Goal: Information Seeking & Learning: Learn about a topic

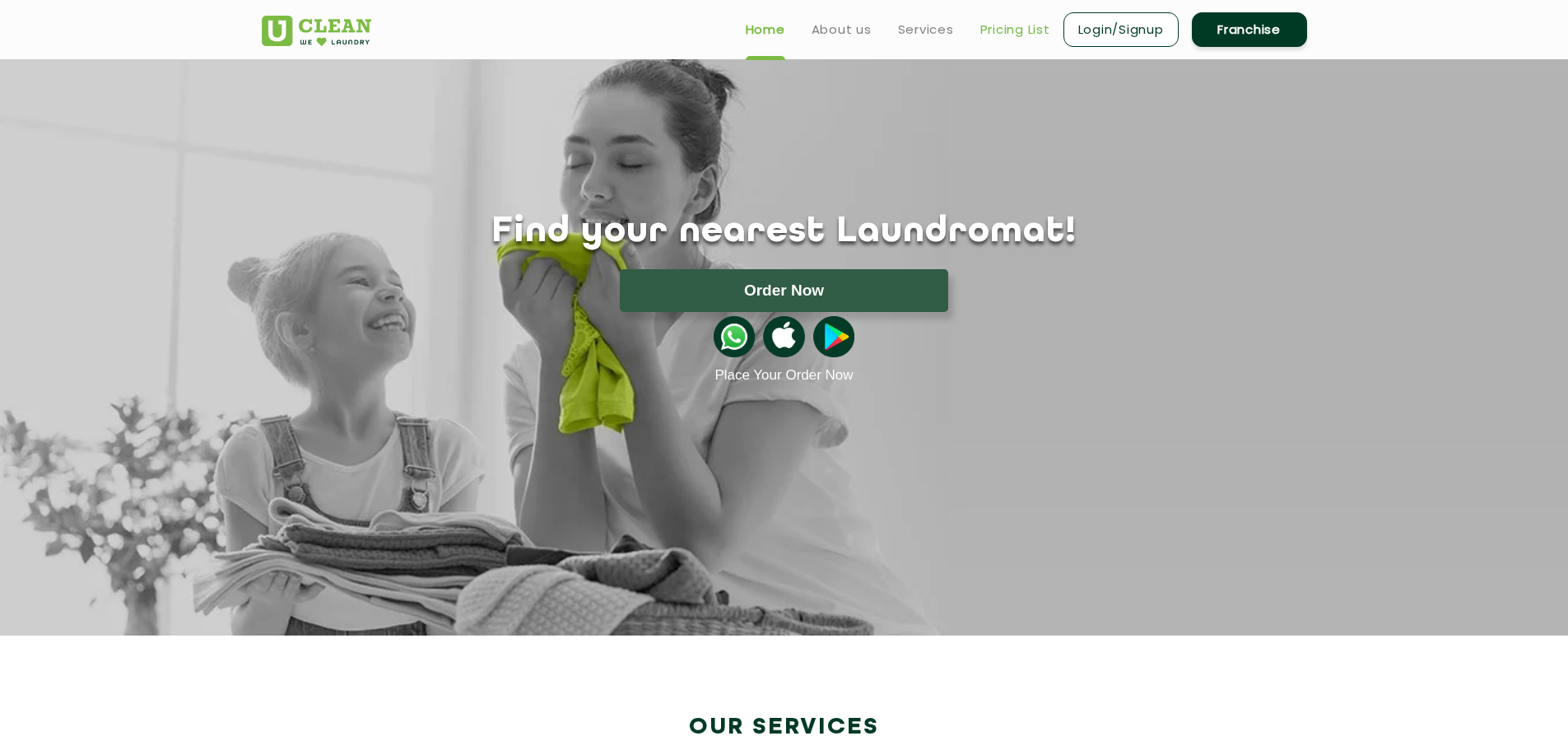
click at [1022, 34] on link "Pricing List" at bounding box center [1015, 29] width 70 height 19
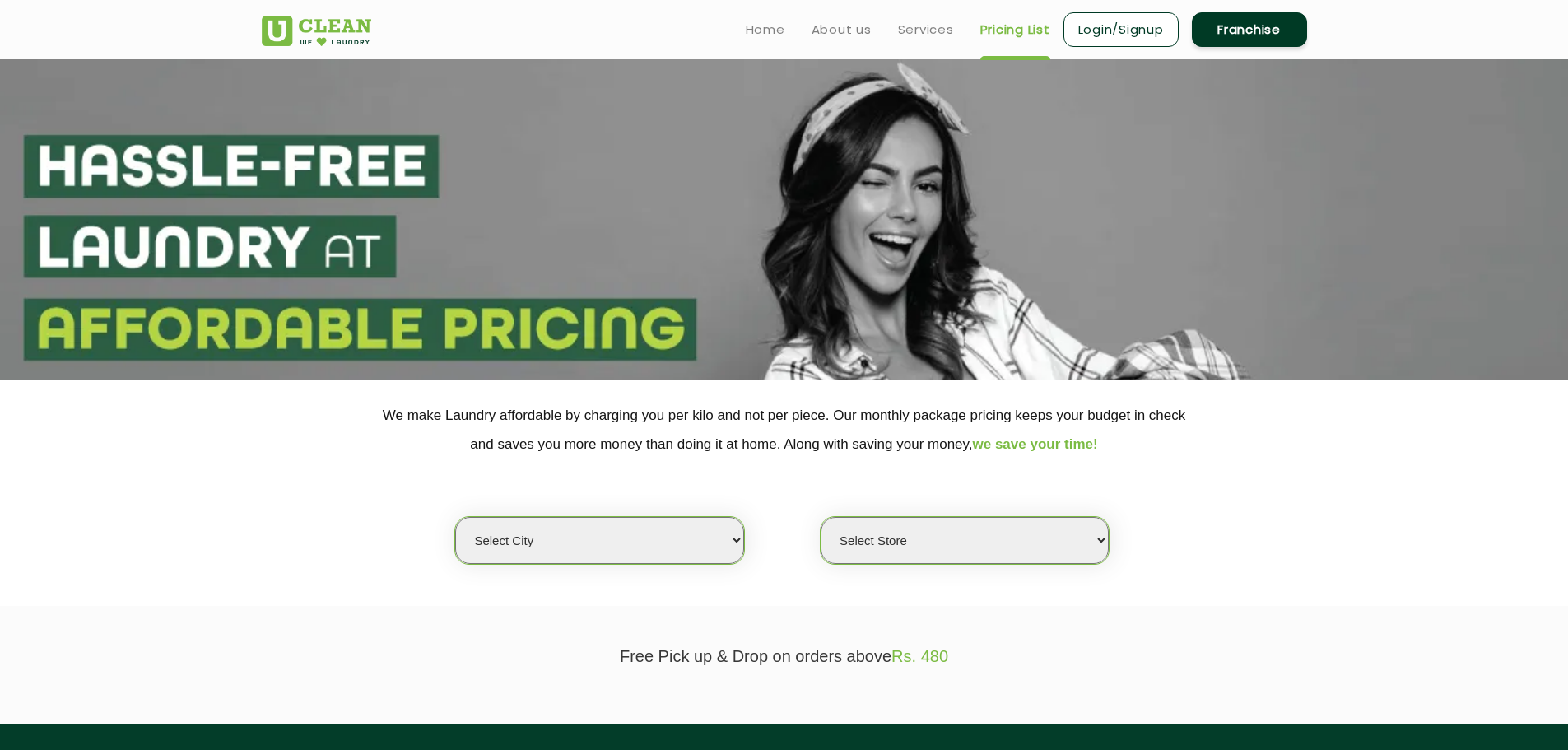
click at [606, 550] on select "Select city [GEOGRAPHIC_DATA] [GEOGRAPHIC_DATA] [GEOGRAPHIC_DATA] [GEOGRAPHIC_D…" at bounding box center [599, 541] width 288 height 47
select select "133"
click at [455, 517] on select "Select city [GEOGRAPHIC_DATA] [GEOGRAPHIC_DATA] [GEOGRAPHIC_DATA] [GEOGRAPHIC_D…" at bounding box center [599, 541] width 288 height 47
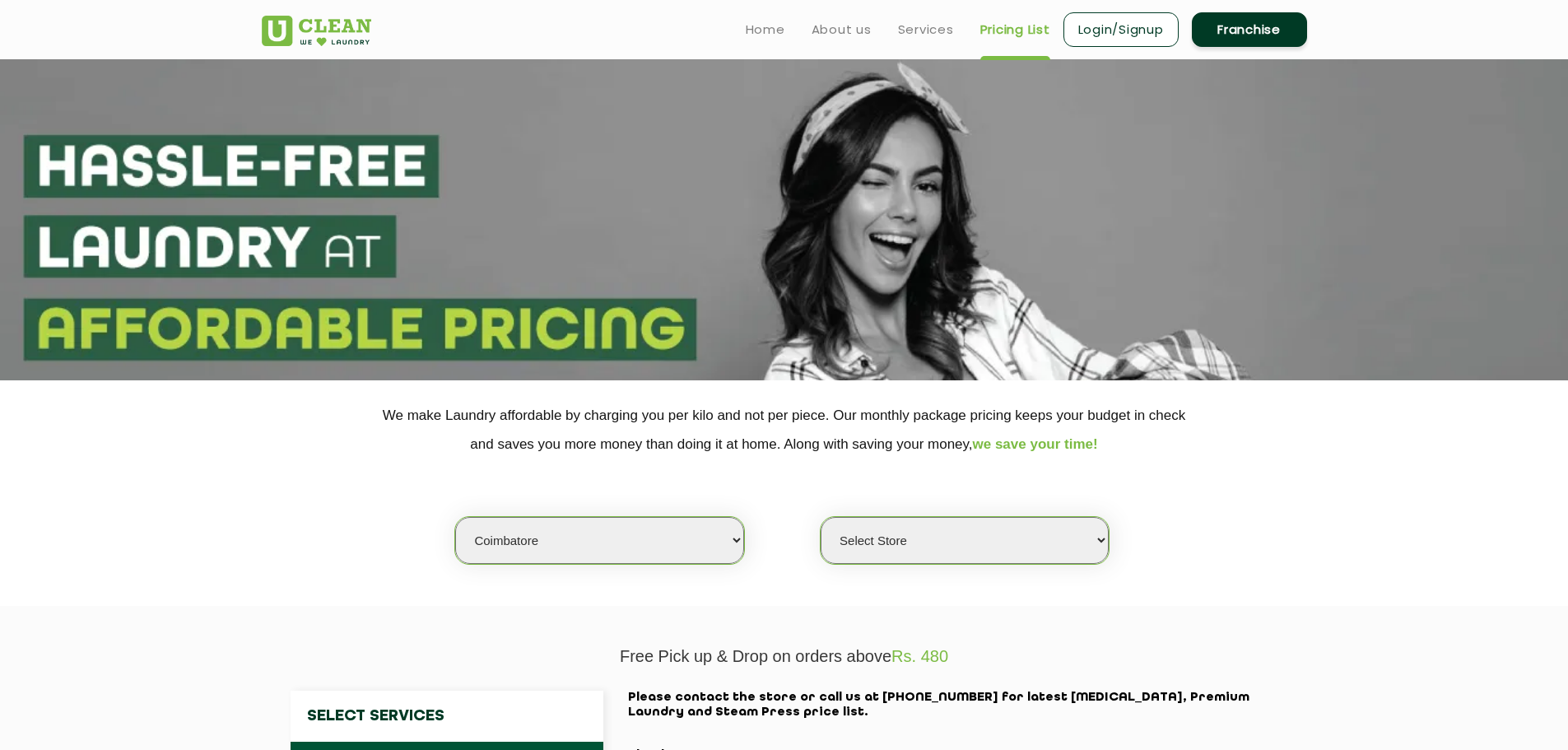
click at [873, 553] on select "Select Store [GEOGRAPHIC_DATA]" at bounding box center [964, 541] width 288 height 47
select select "373"
click at [820, 517] on select "Select Store [GEOGRAPHIC_DATA]" at bounding box center [964, 541] width 288 height 47
click at [762, 601] on section "We make Laundry affordable by charging you per kilo and not per piece. Our mont…" at bounding box center [784, 493] width 1568 height 226
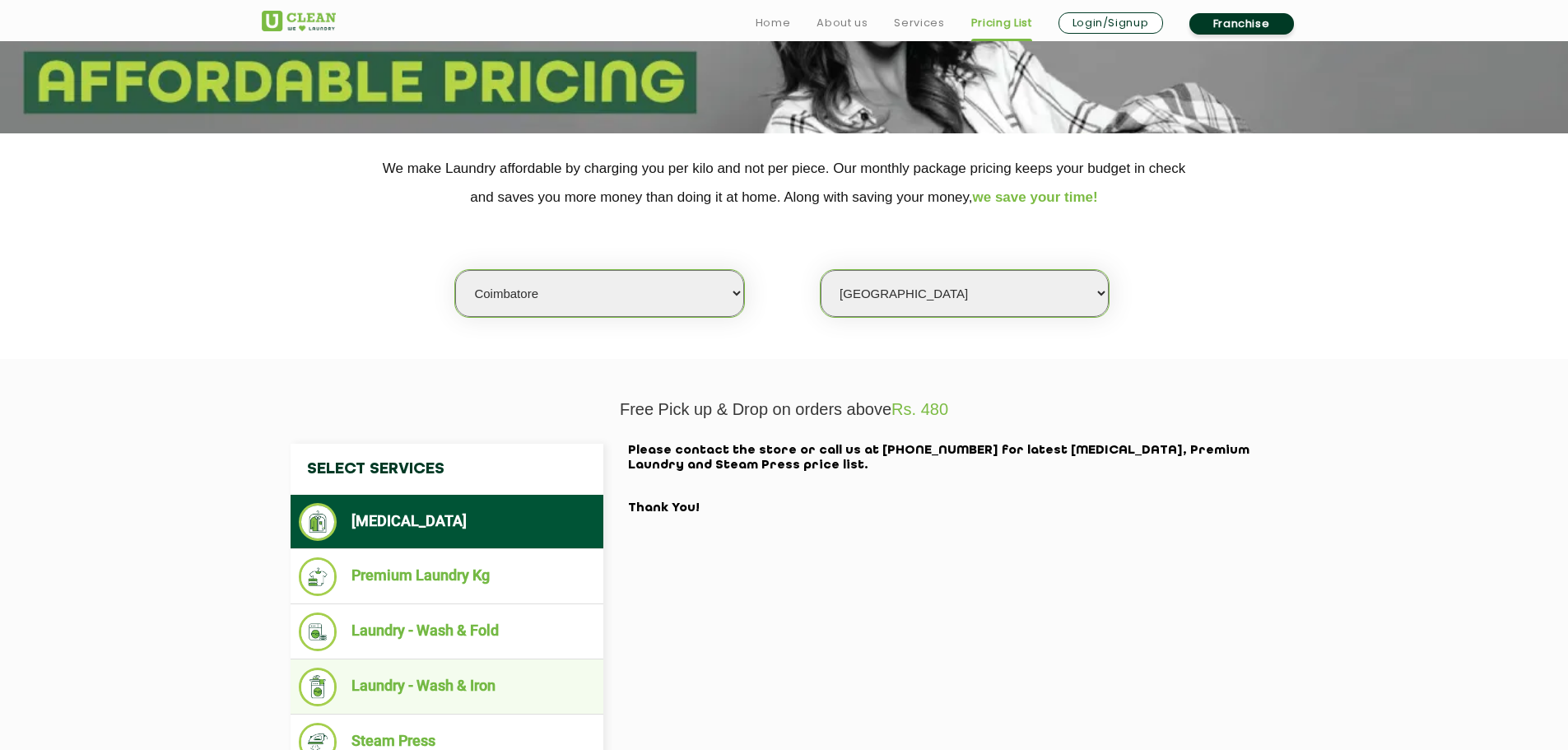
scroll to position [329, 0]
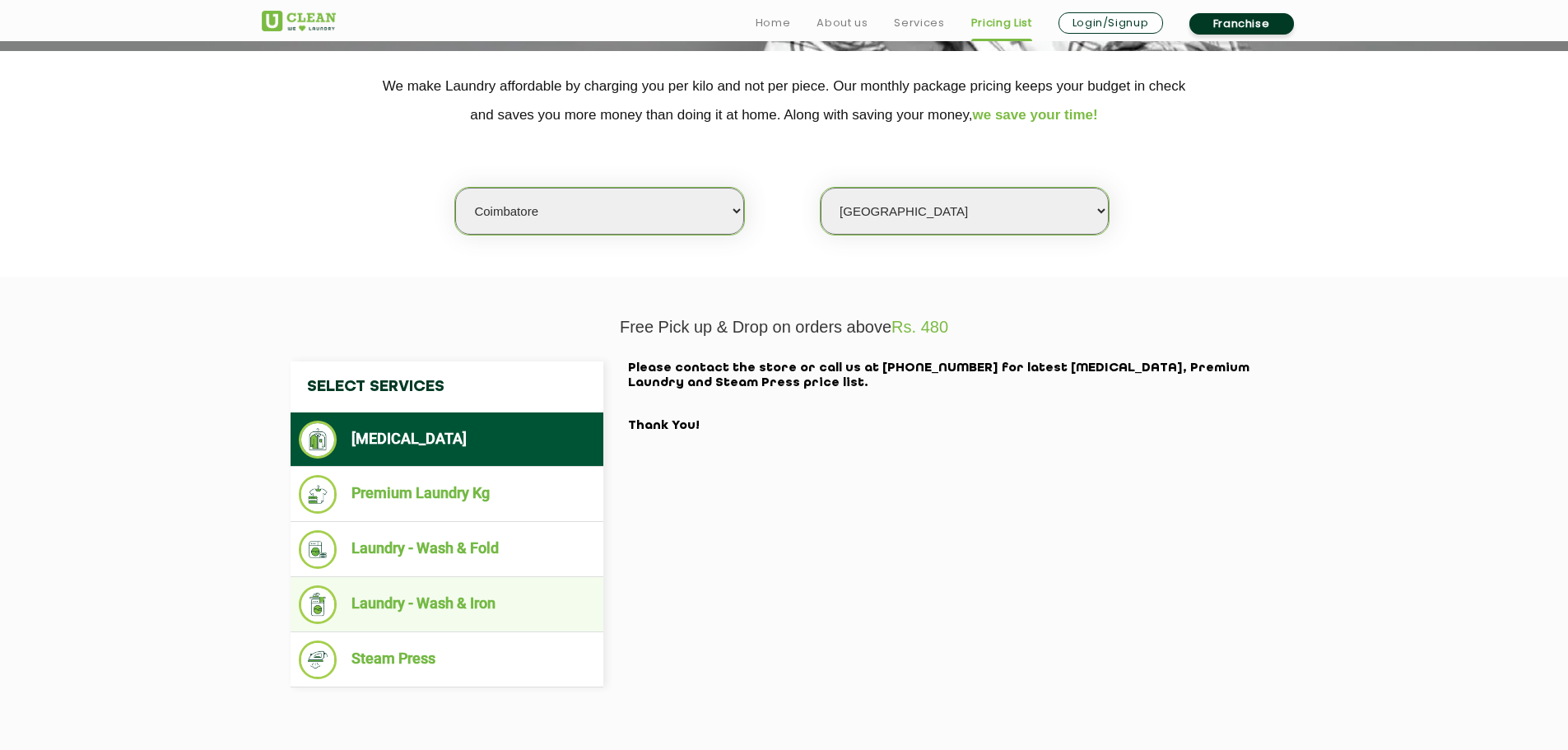
click at [438, 617] on li "Laundry - Wash & Iron" at bounding box center [447, 605] width 296 height 39
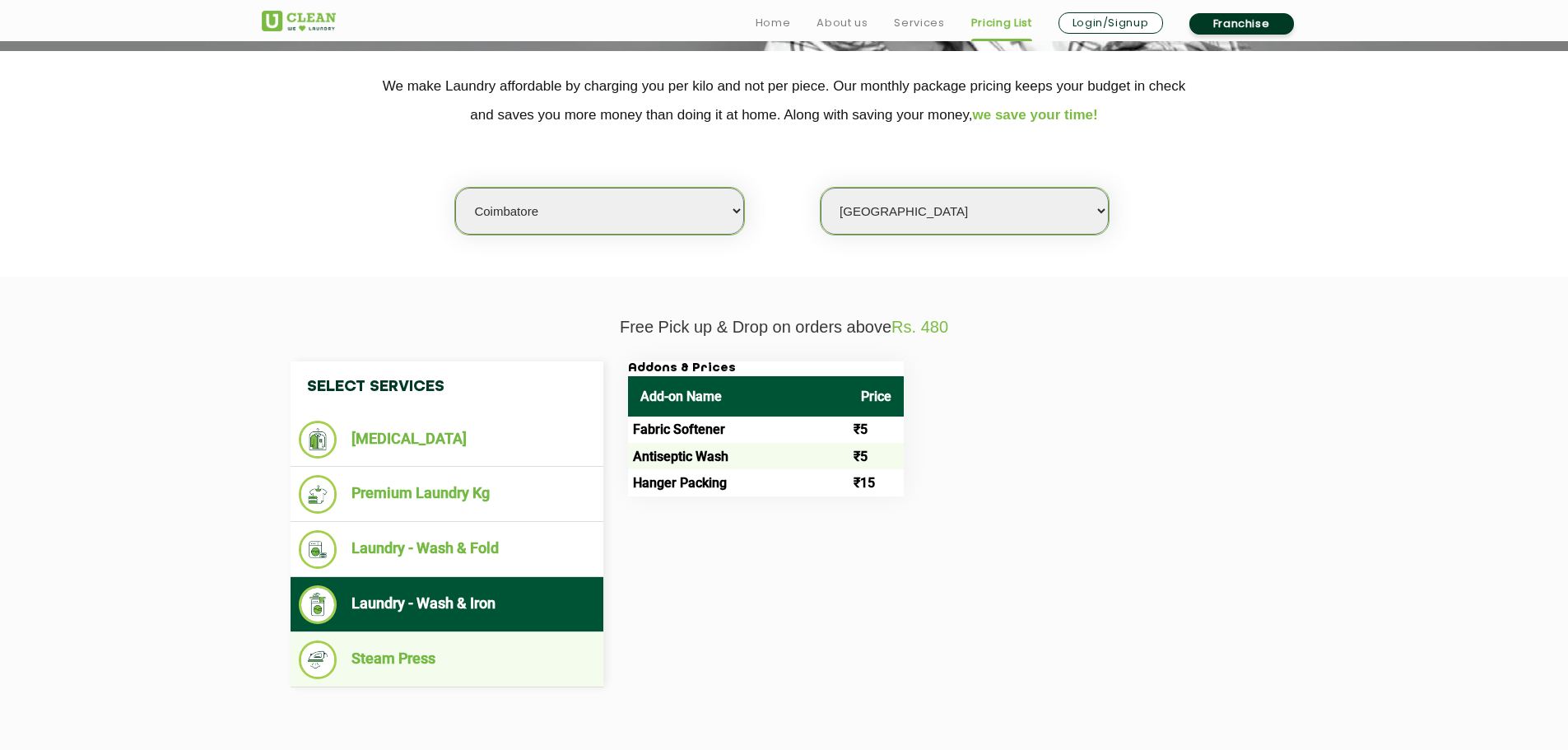
click at [435, 655] on li "Steam Press" at bounding box center [447, 659] width 296 height 39
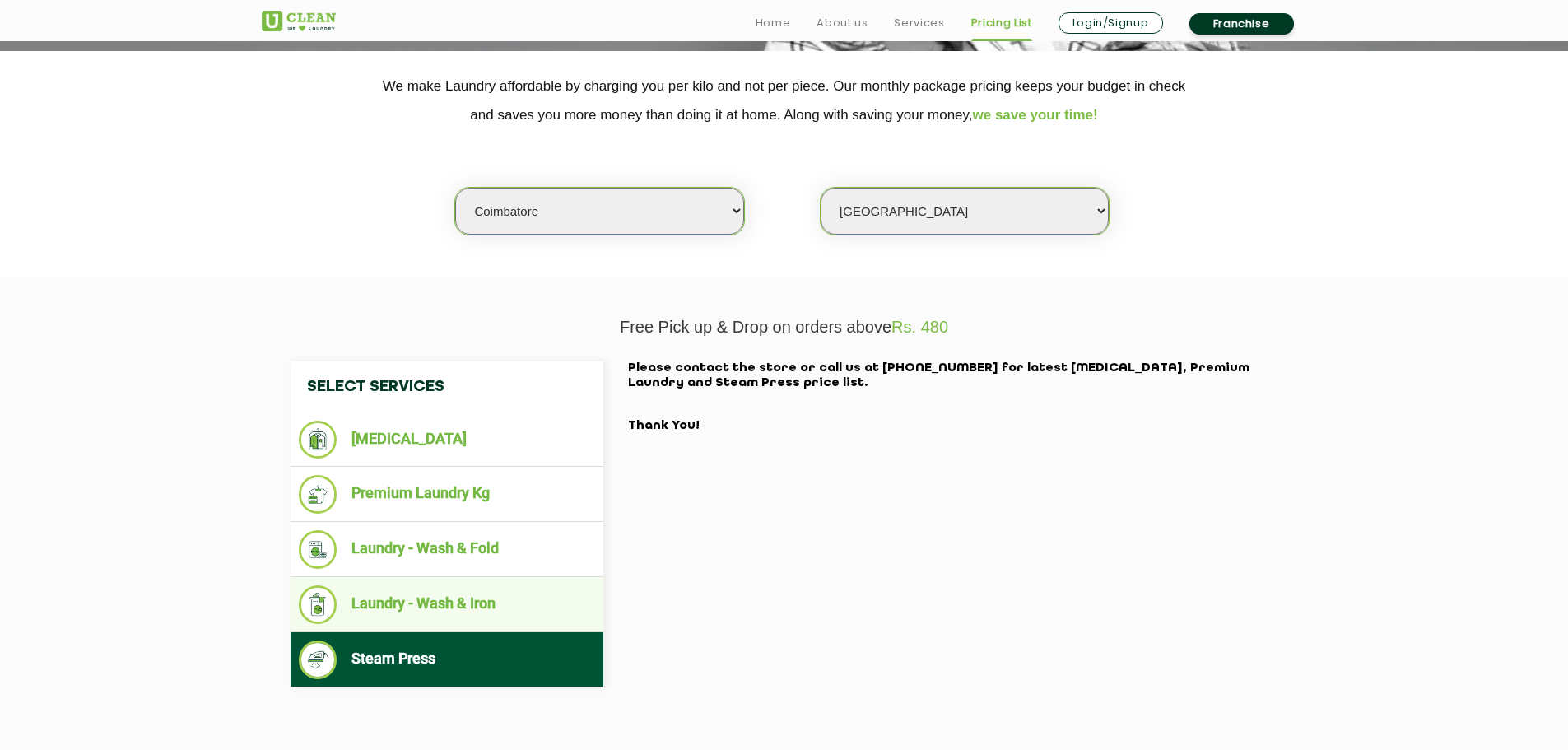
click at [438, 608] on li "Laundry - Wash & Iron" at bounding box center [447, 605] width 296 height 39
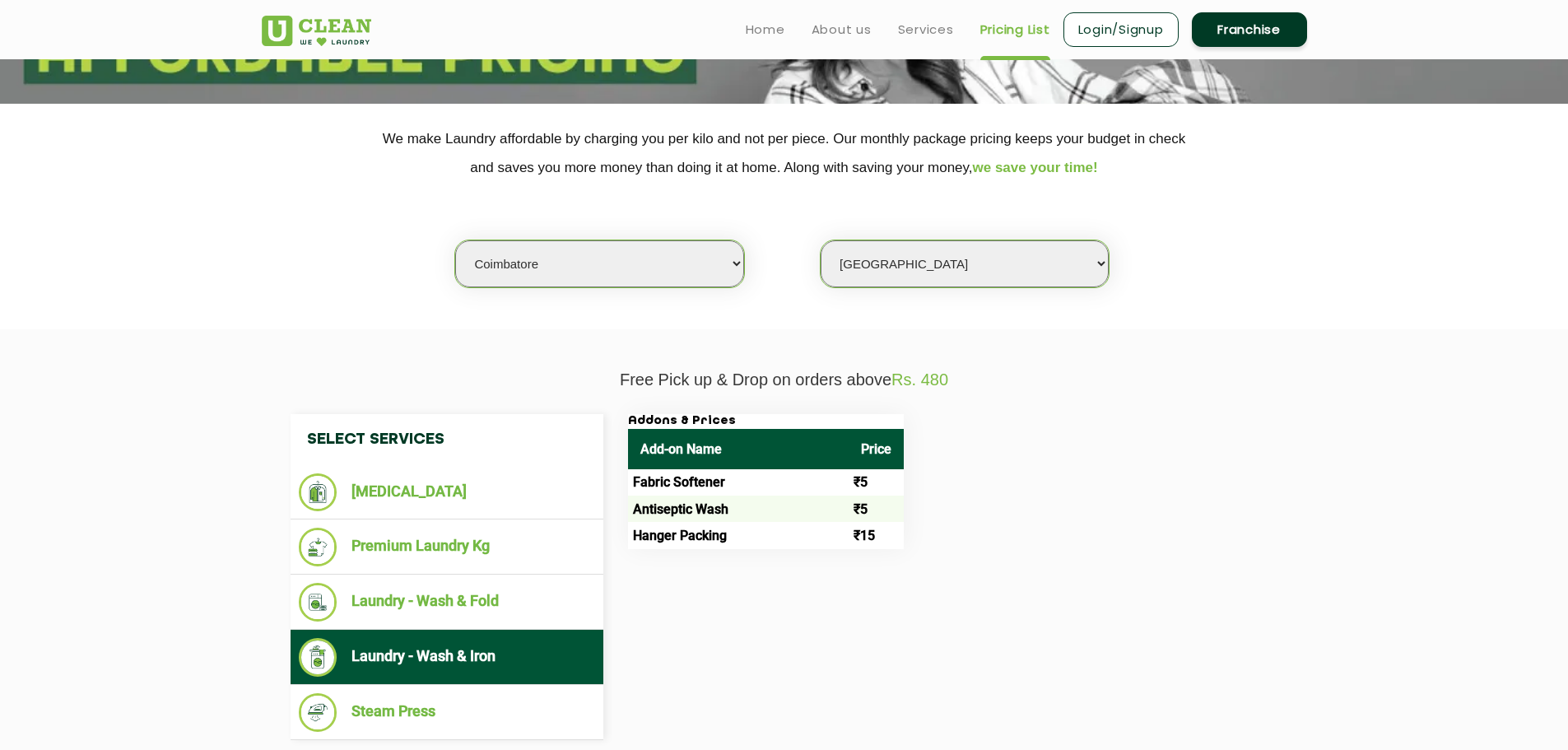
scroll to position [246, 0]
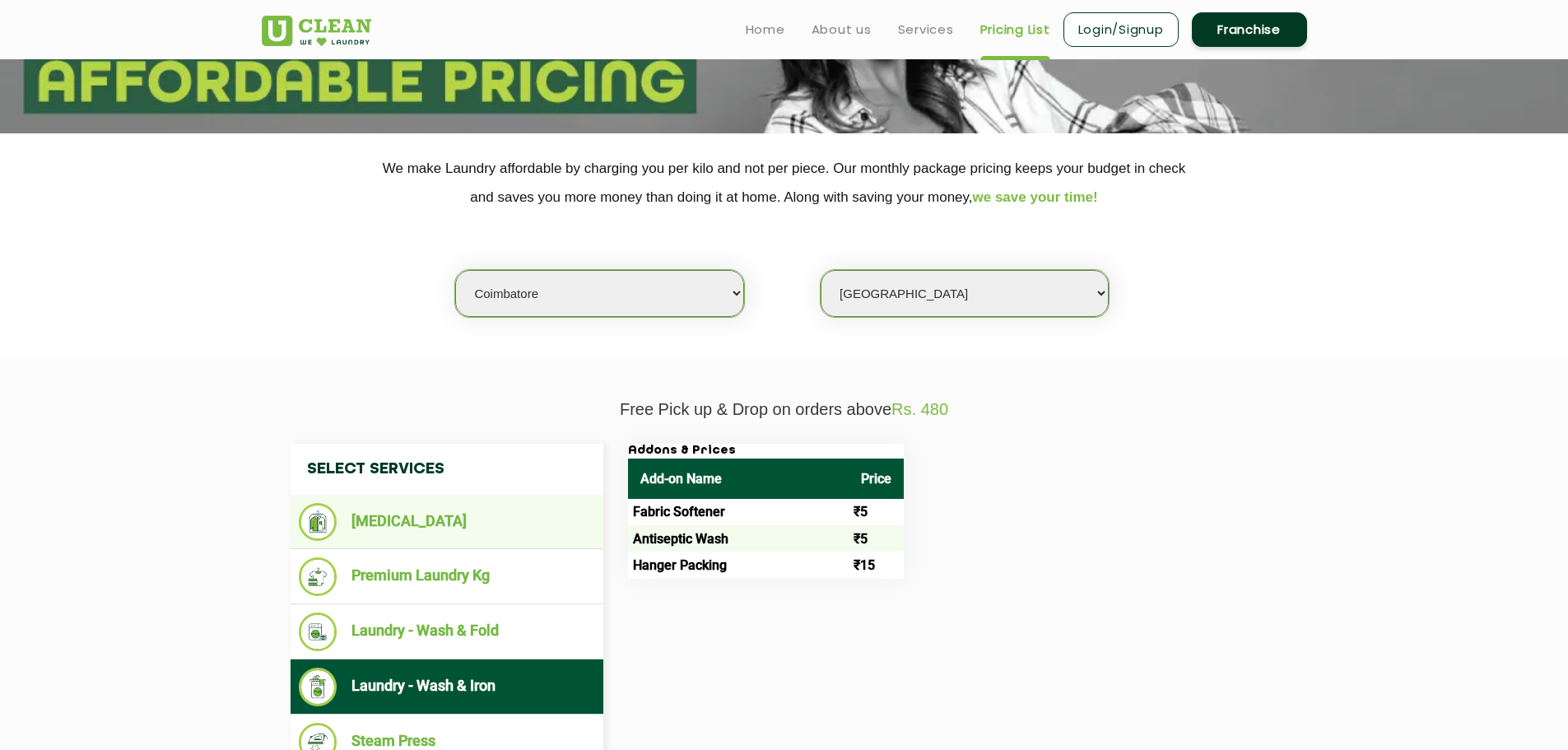
click at [425, 539] on li "[MEDICAL_DATA]" at bounding box center [447, 521] width 296 height 38
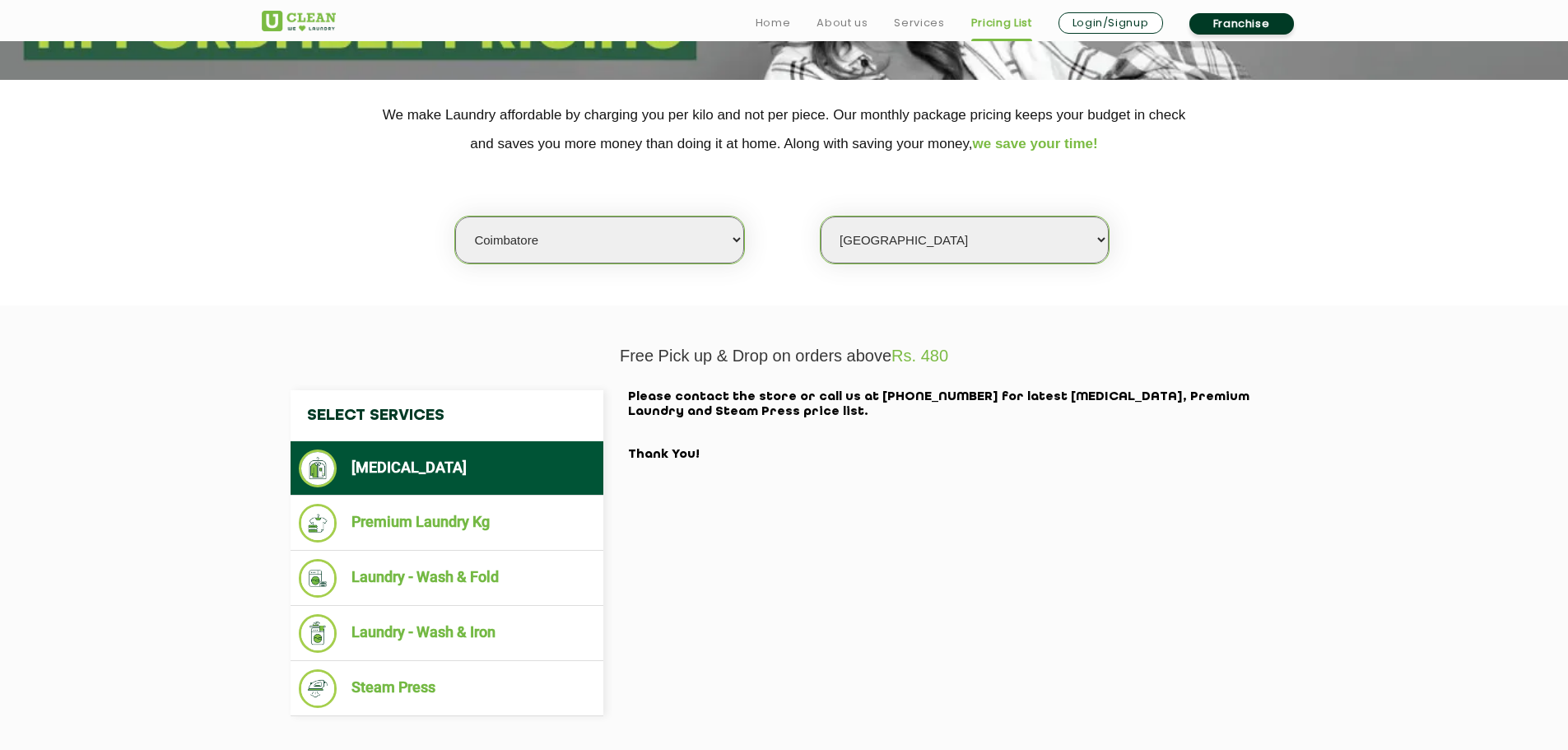
scroll to position [329, 0]
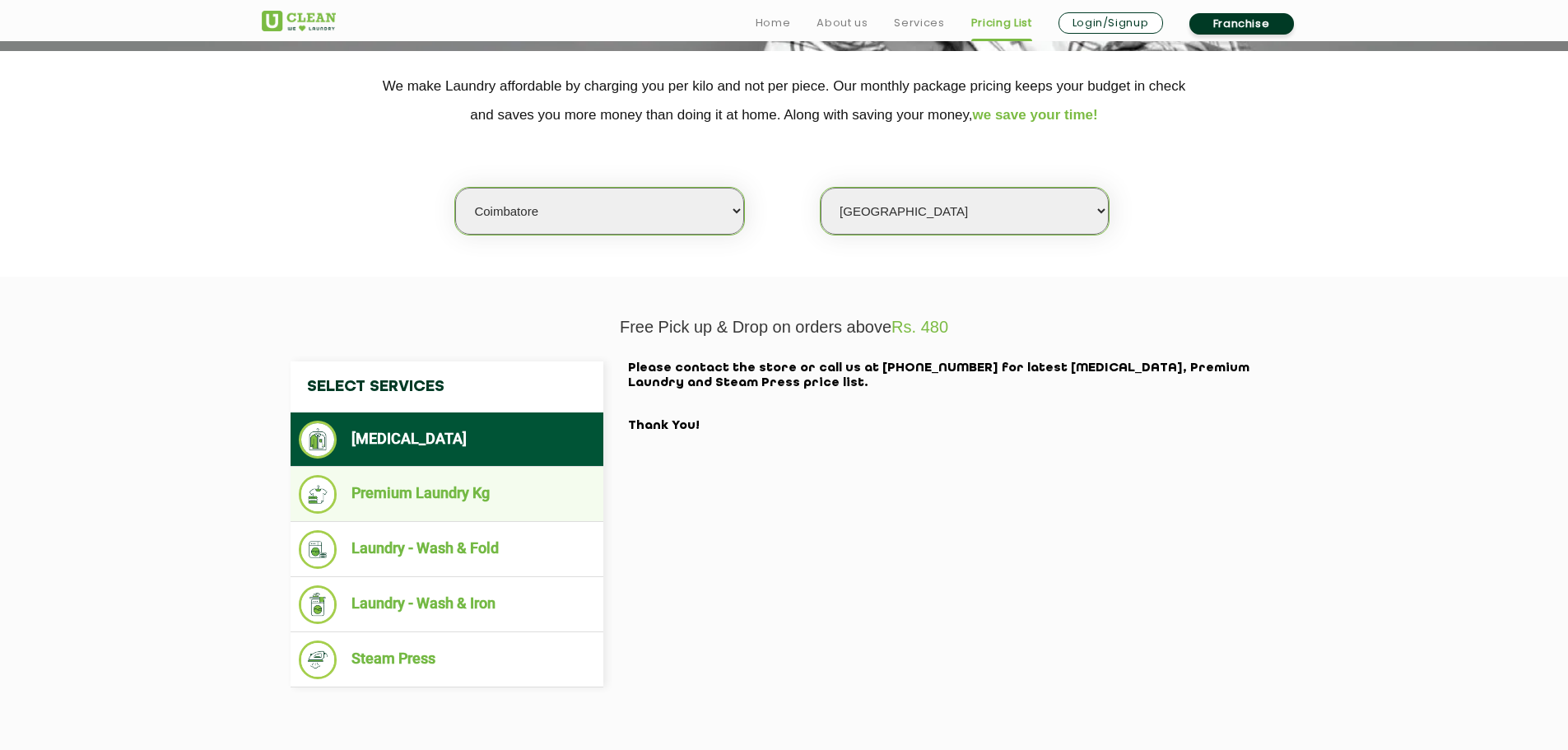
click at [430, 510] on li "Premium Laundry Kg" at bounding box center [447, 495] width 296 height 39
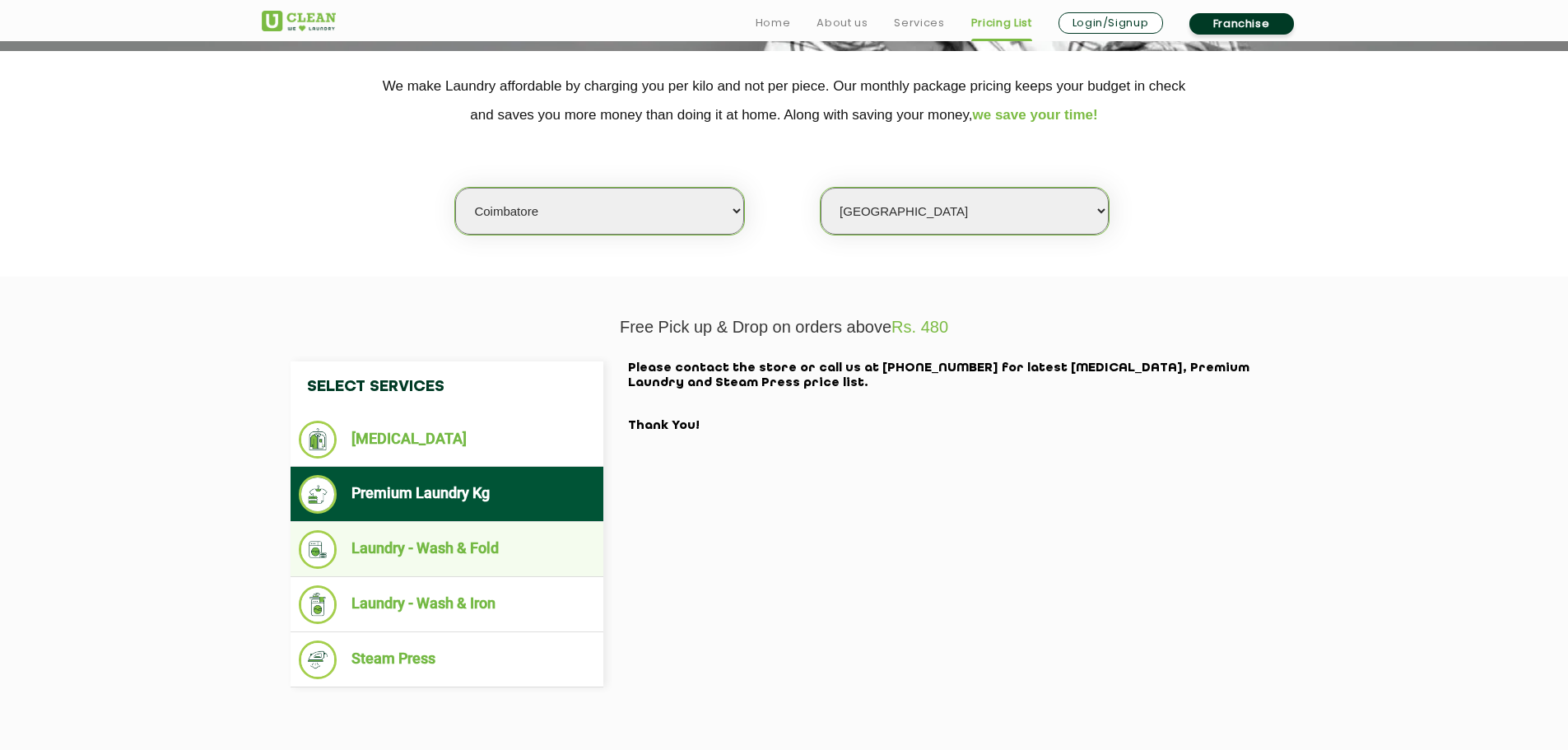
click at [416, 552] on li "Laundry - Wash & Fold" at bounding box center [447, 549] width 296 height 39
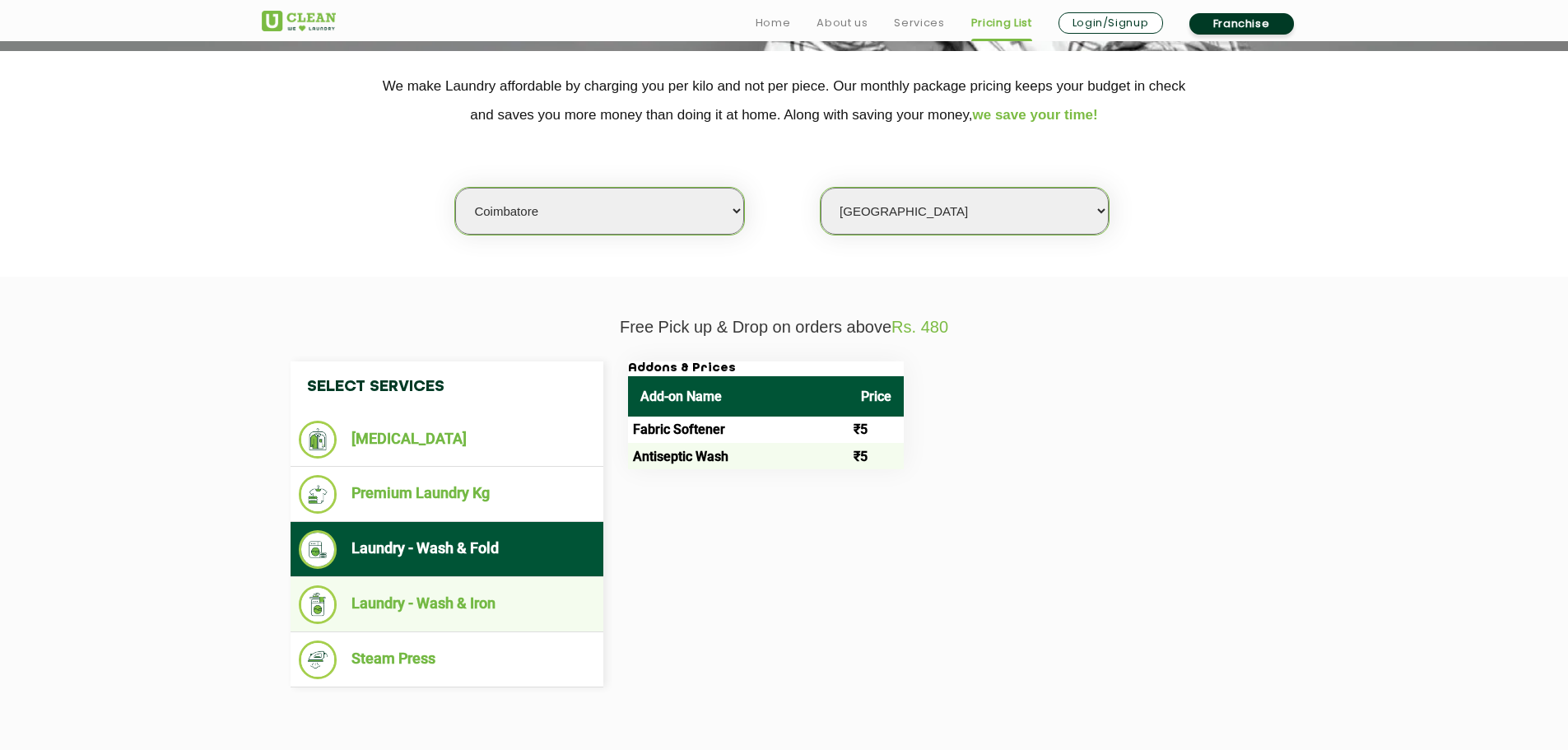
click at [411, 608] on li "Laundry - Wash & Iron" at bounding box center [447, 605] width 296 height 39
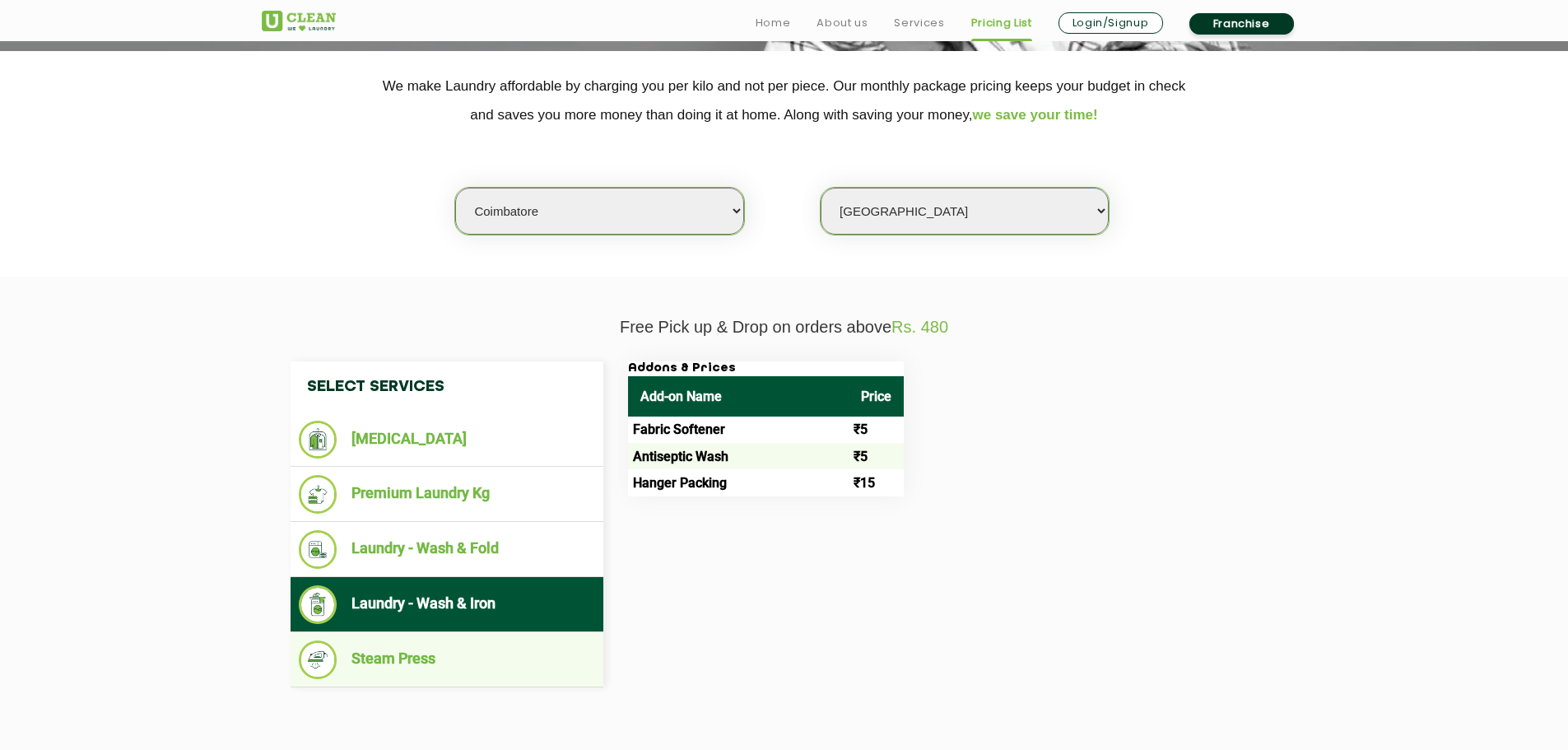
click at [405, 657] on li "Steam Press" at bounding box center [447, 659] width 296 height 39
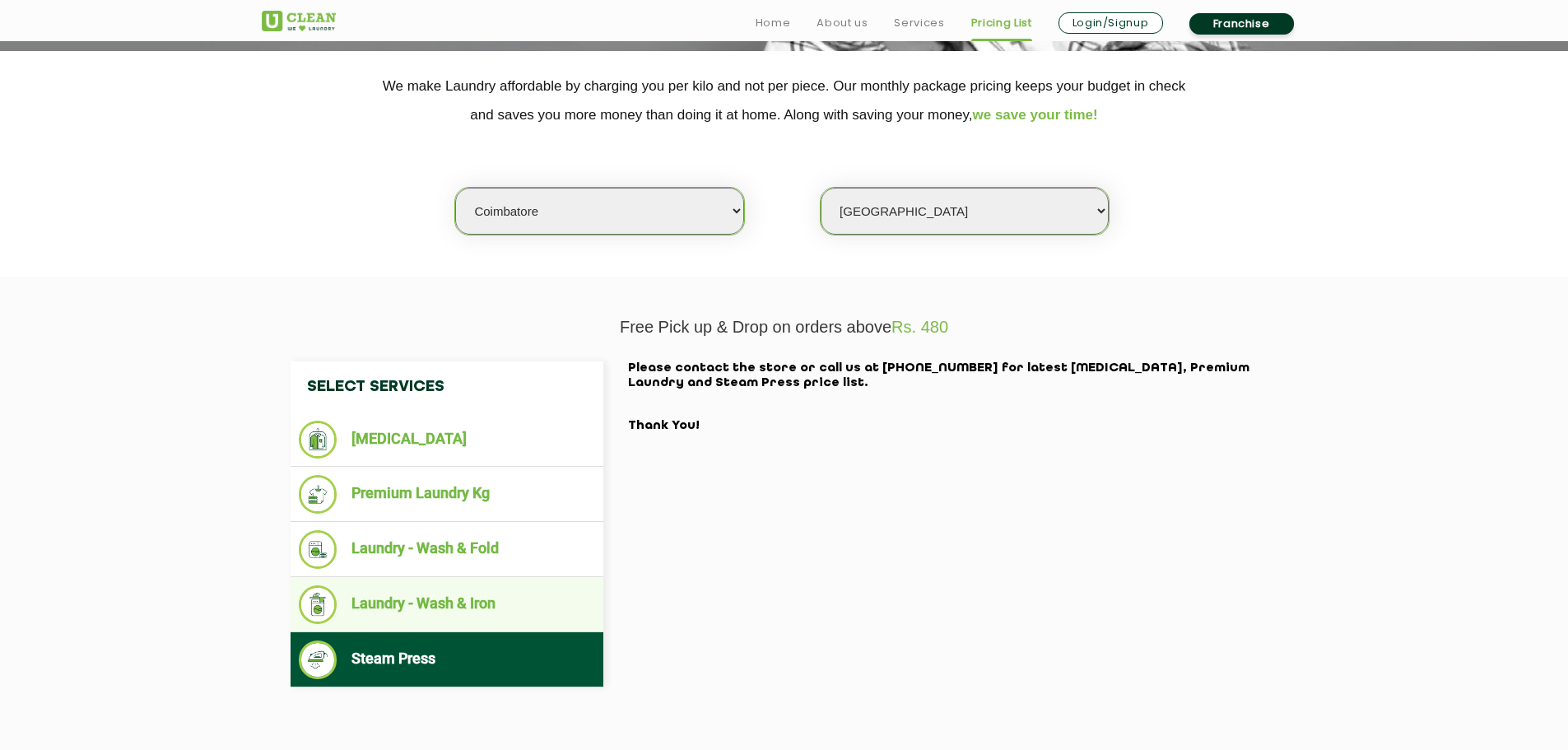
click at [404, 599] on li "Laundry - Wash & Iron" at bounding box center [447, 605] width 296 height 39
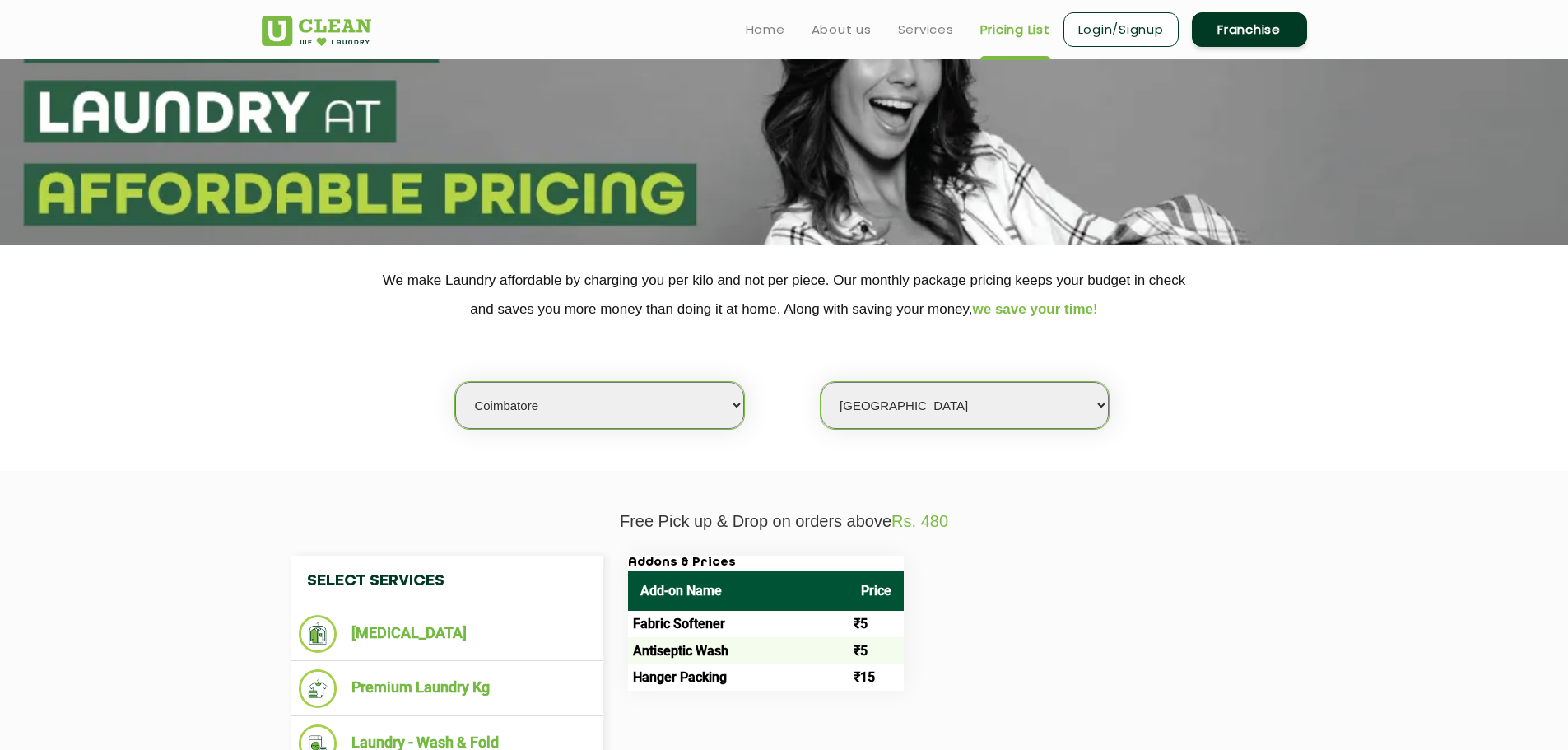
scroll to position [0, 0]
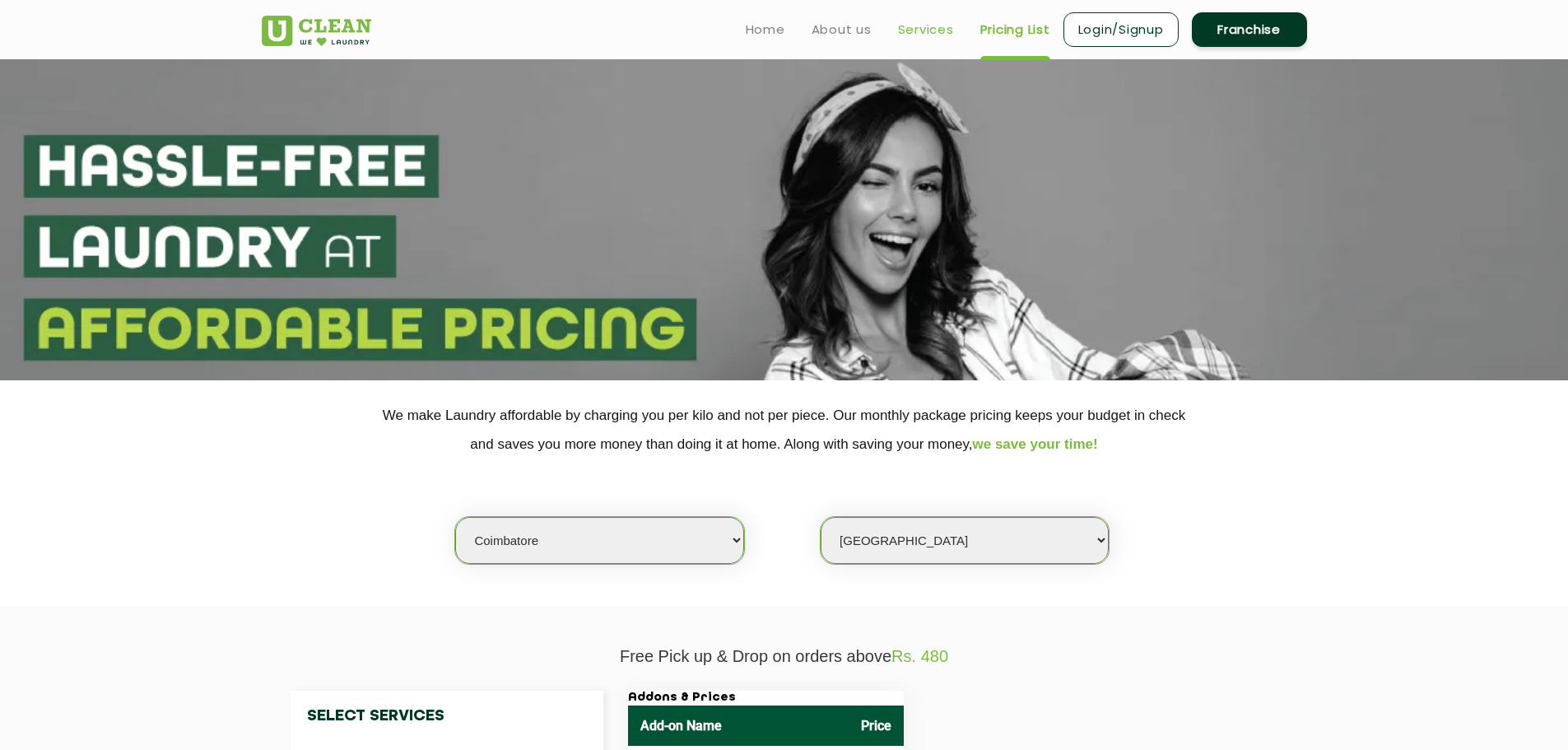
click at [919, 37] on link "Services" at bounding box center [925, 29] width 56 height 19
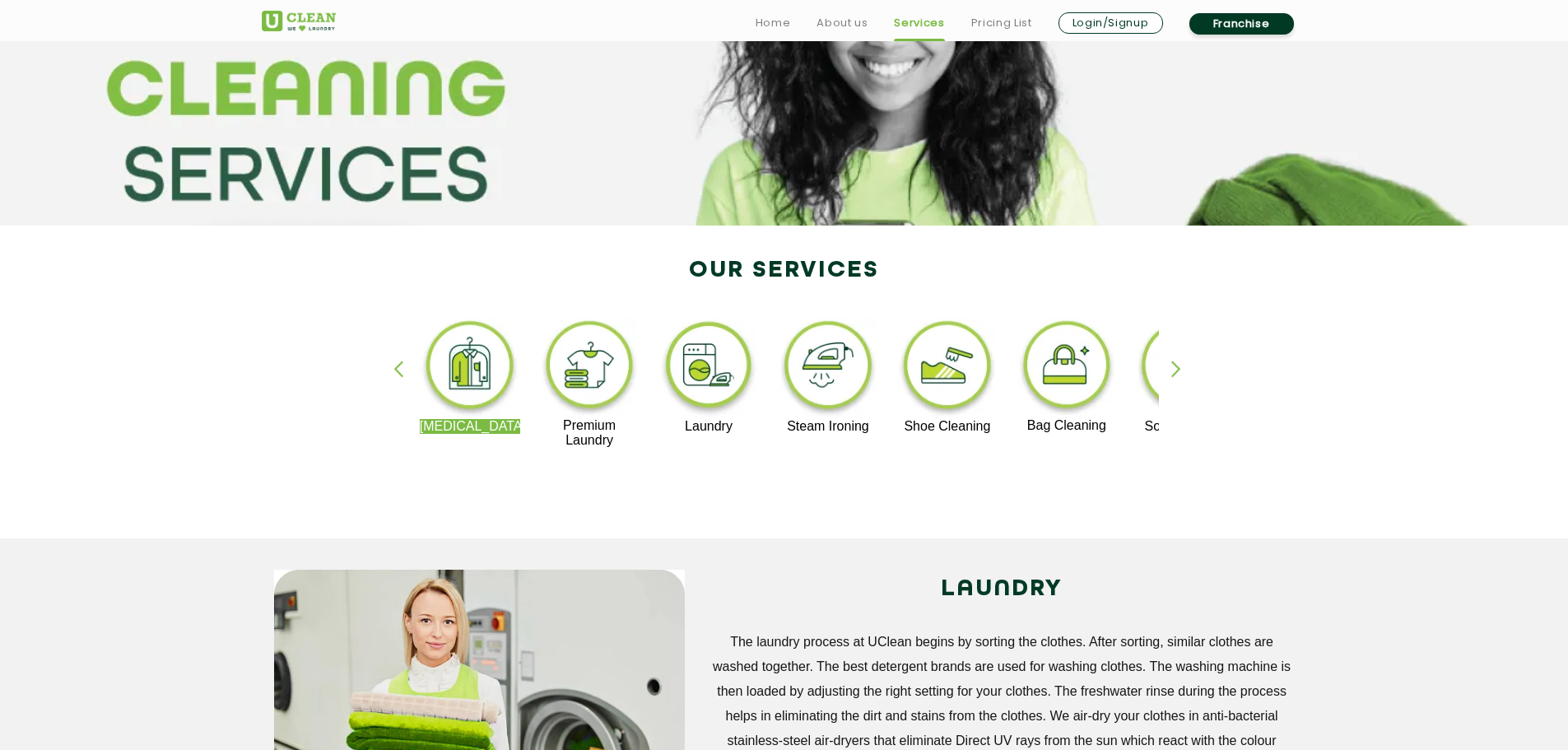
scroll to position [246, 0]
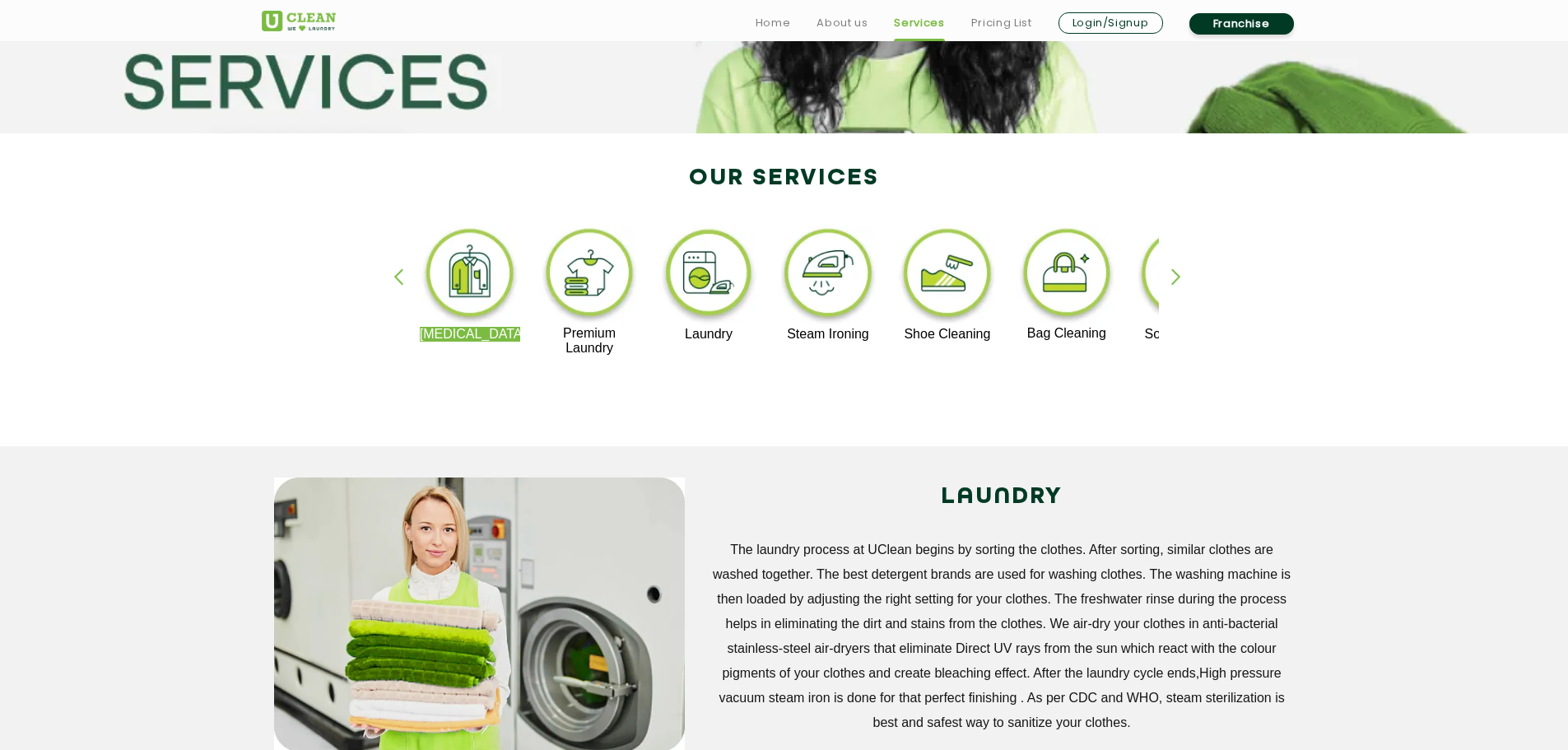
click at [1178, 280] on div "button" at bounding box center [1182, 290] width 24 height 45
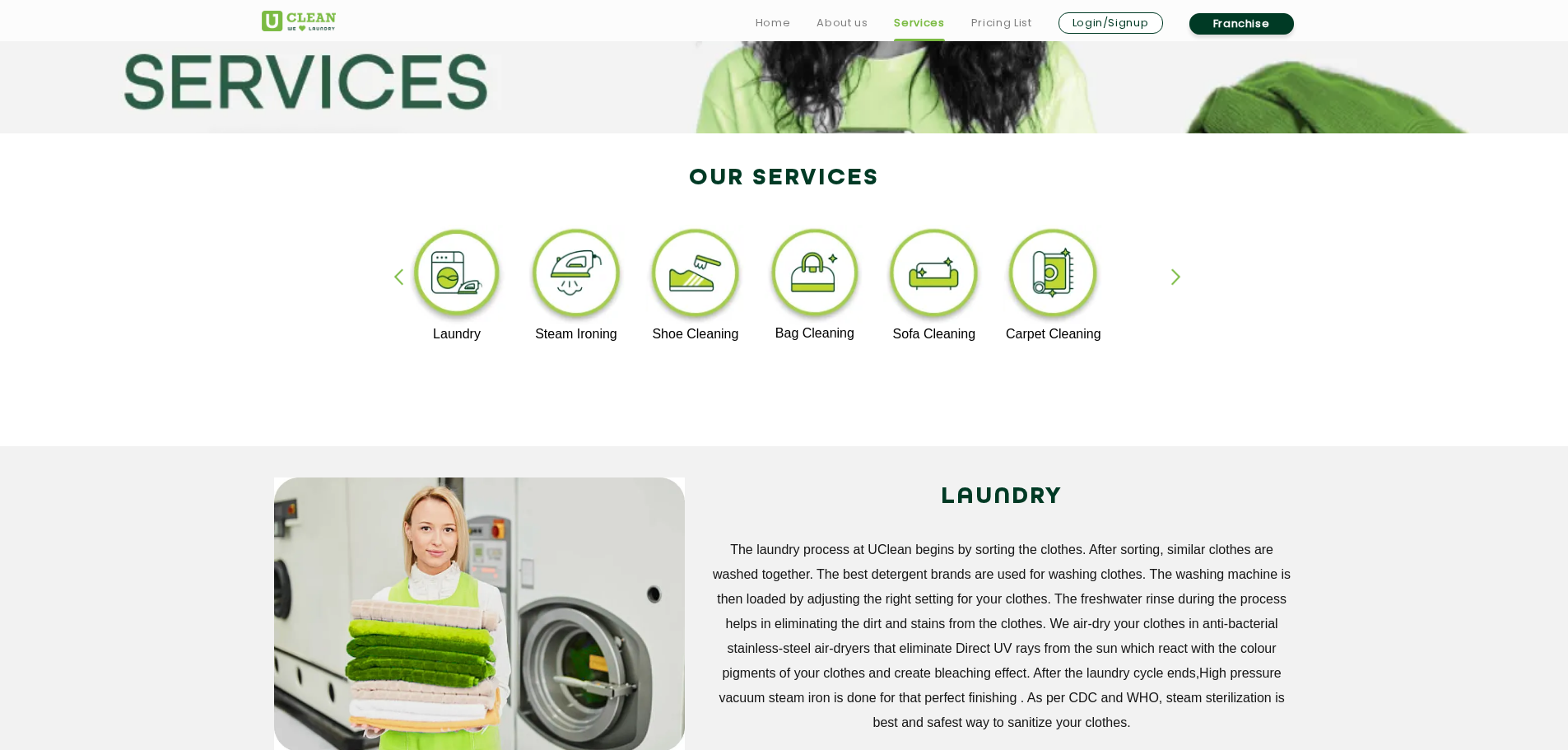
click at [1178, 280] on div "button" at bounding box center [1182, 290] width 24 height 45
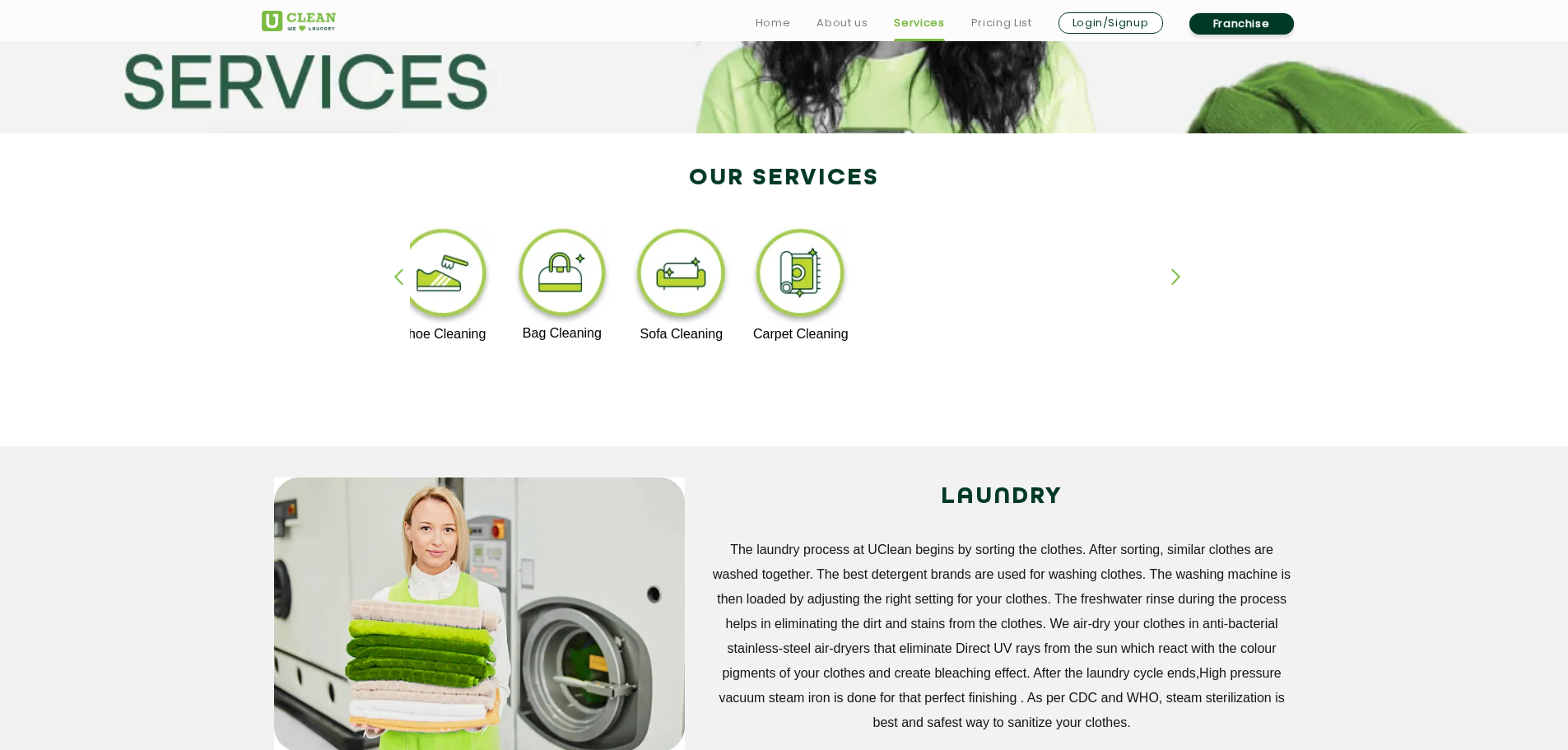
click at [685, 274] on img at bounding box center [681, 276] width 101 height 102
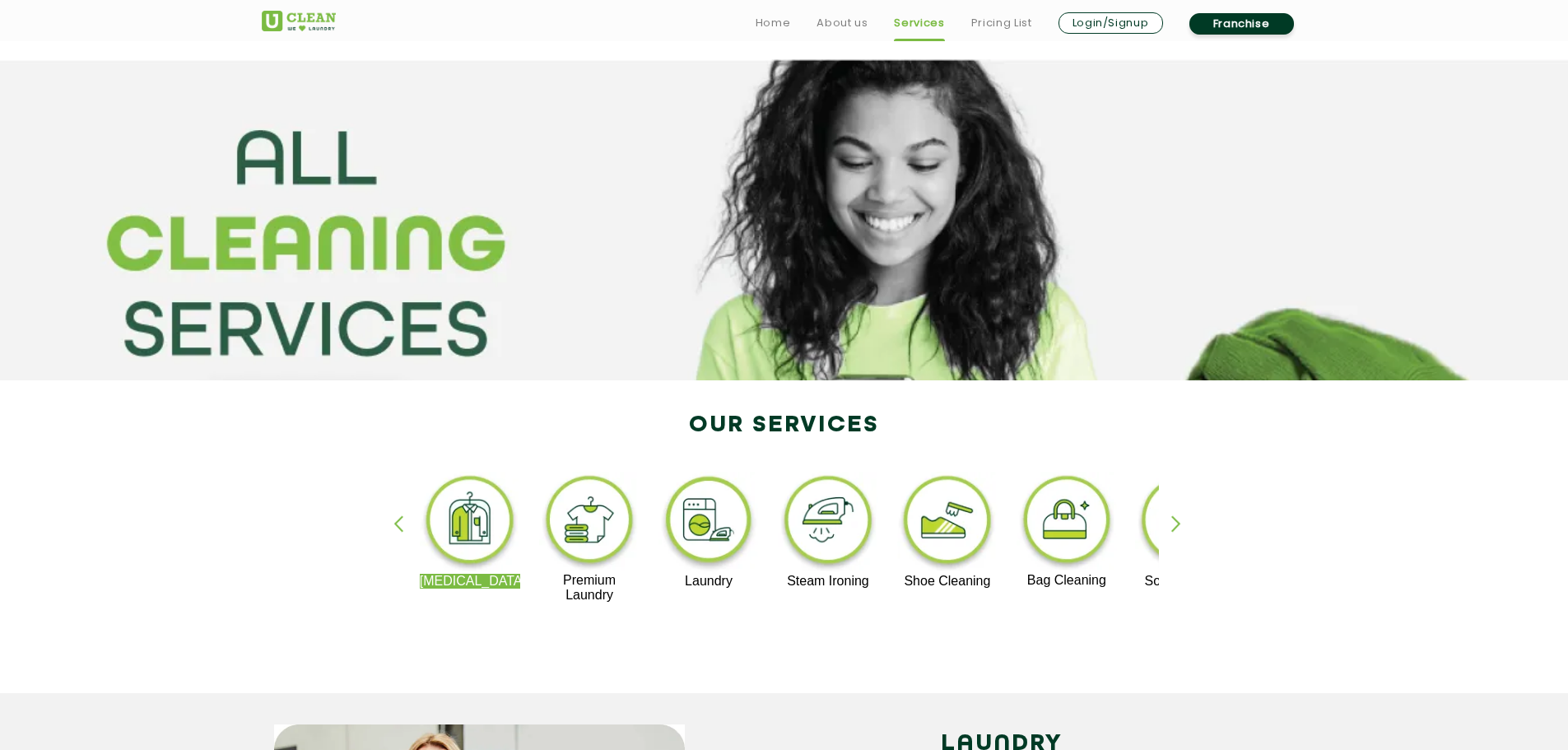
scroll to position [246, 0]
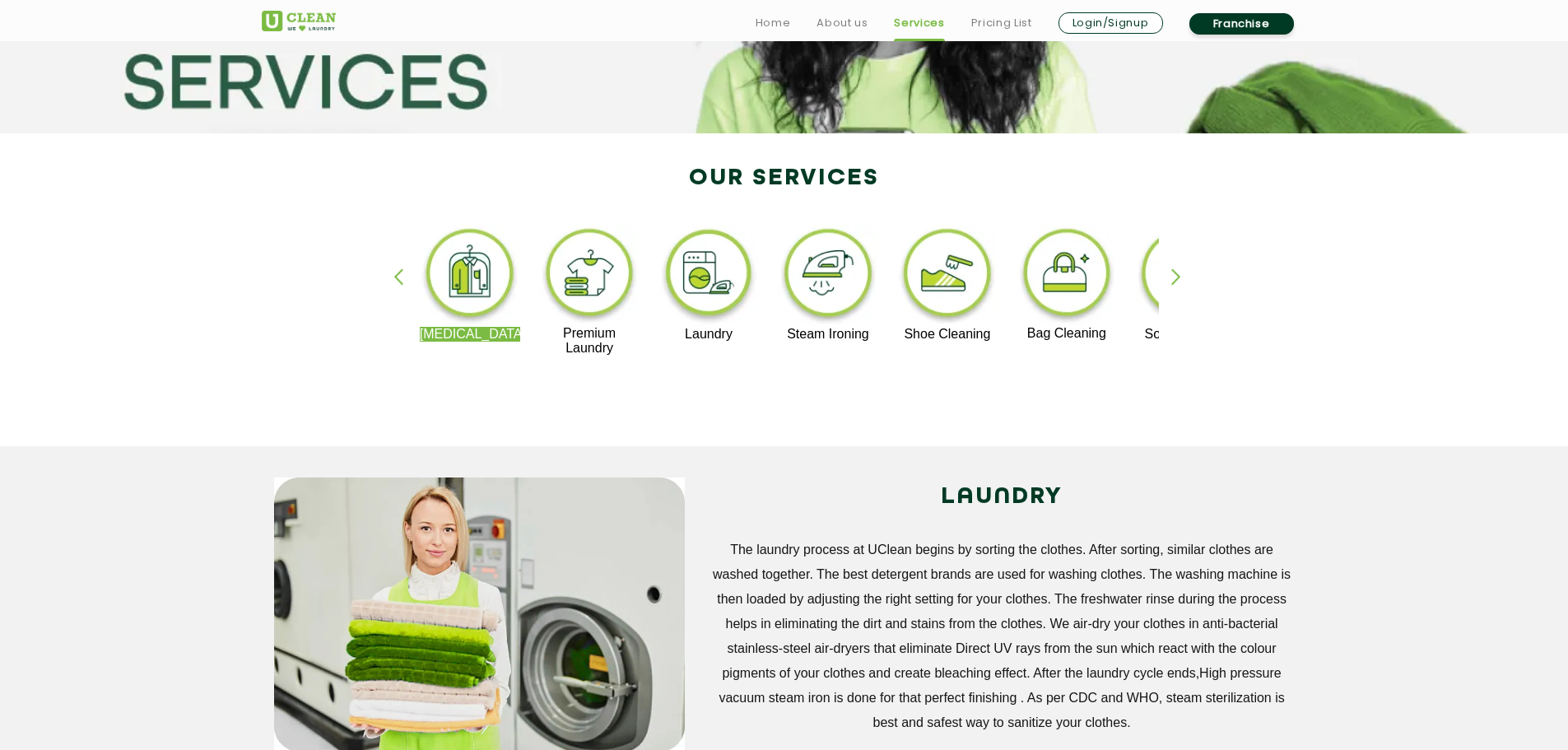
click at [598, 275] on img at bounding box center [589, 276] width 101 height 101
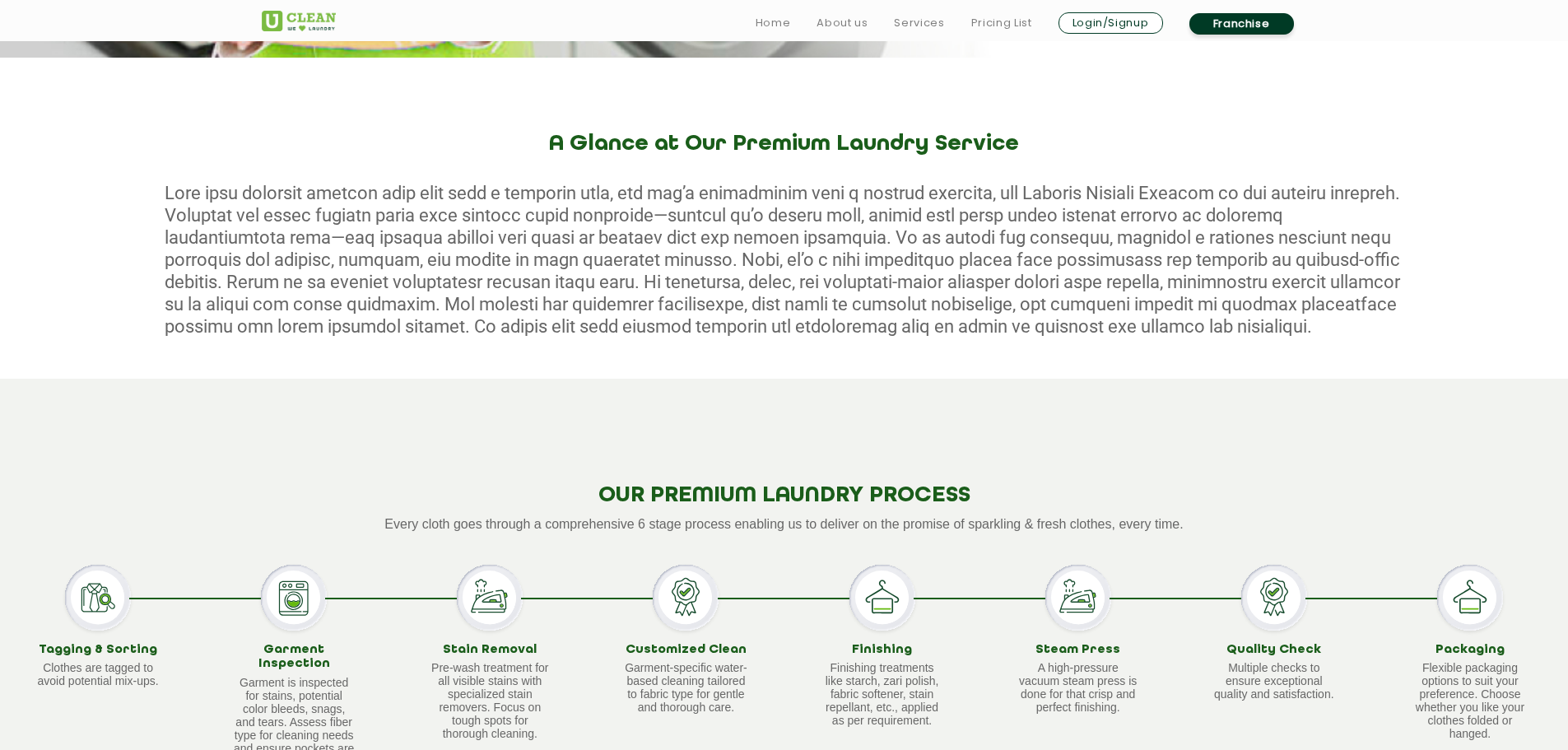
scroll to position [905, 0]
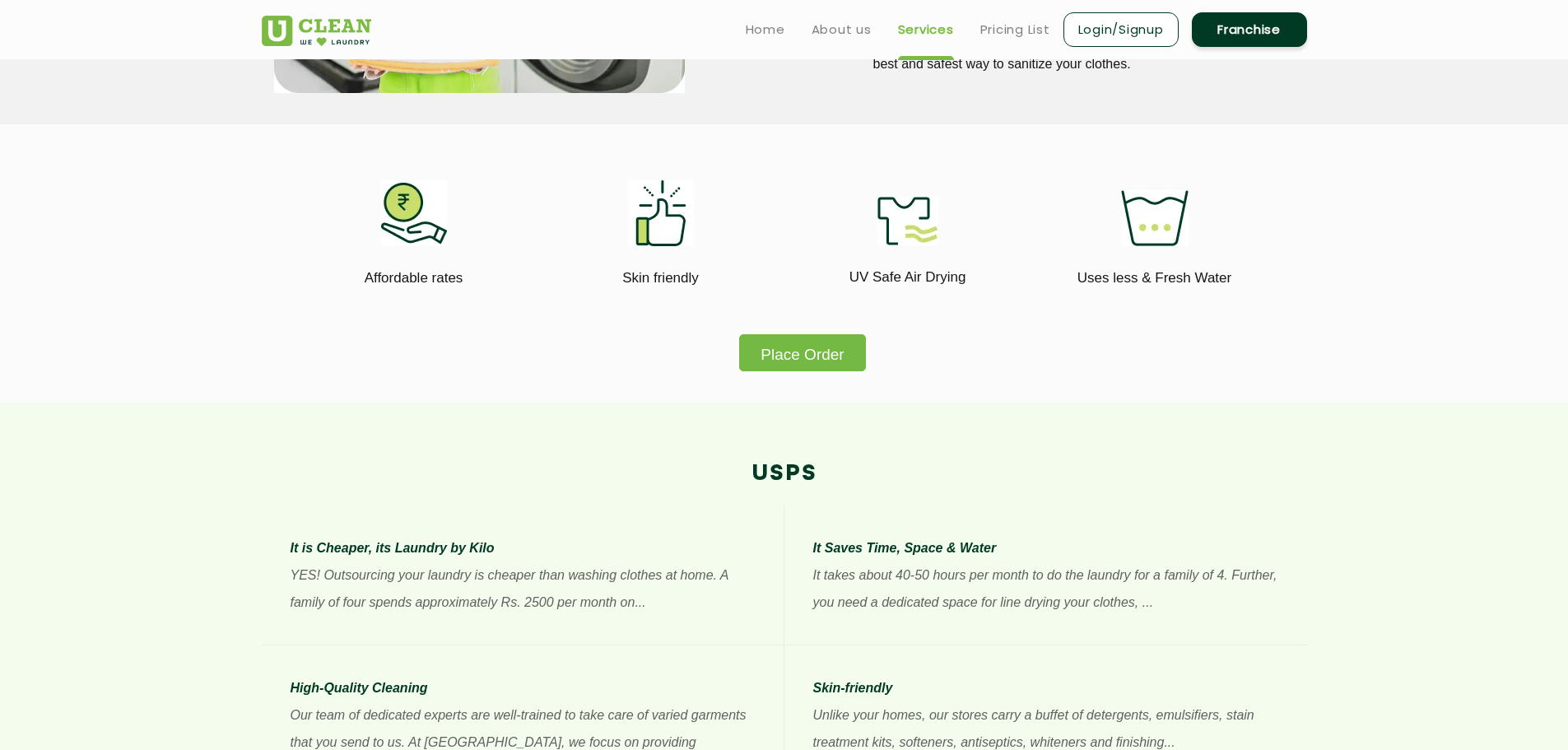
scroll to position [246, 0]
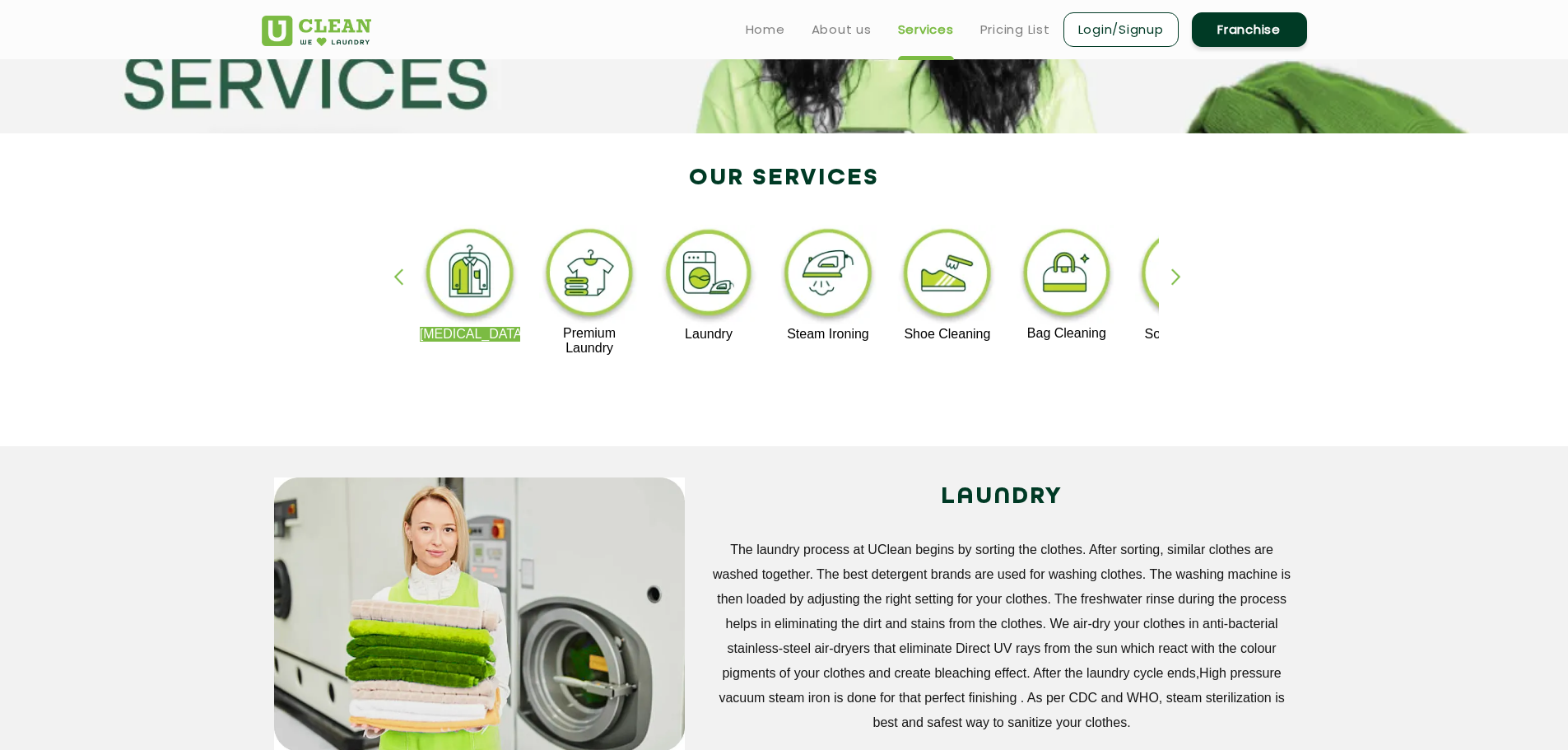
click at [695, 289] on img at bounding box center [709, 276] width 101 height 102
